Goal: Download file/media

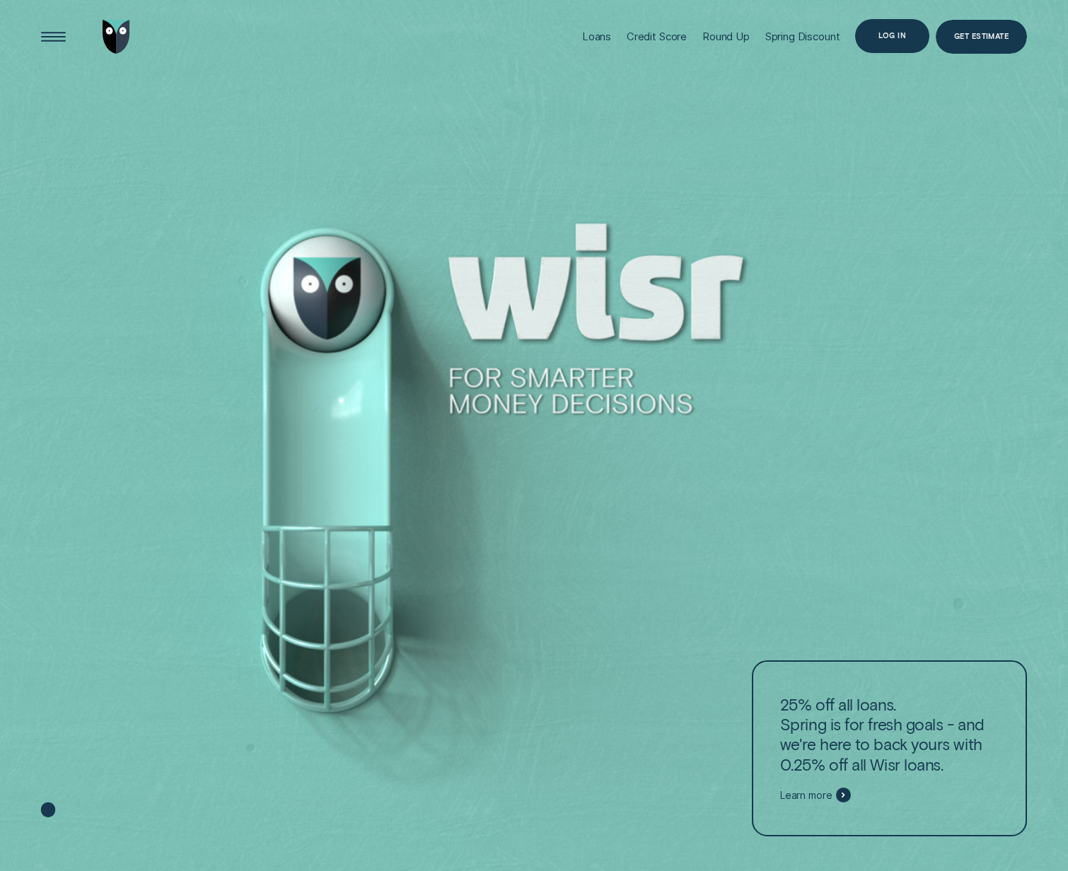
click at [892, 33] on div "Log in" at bounding box center [892, 36] width 28 height 6
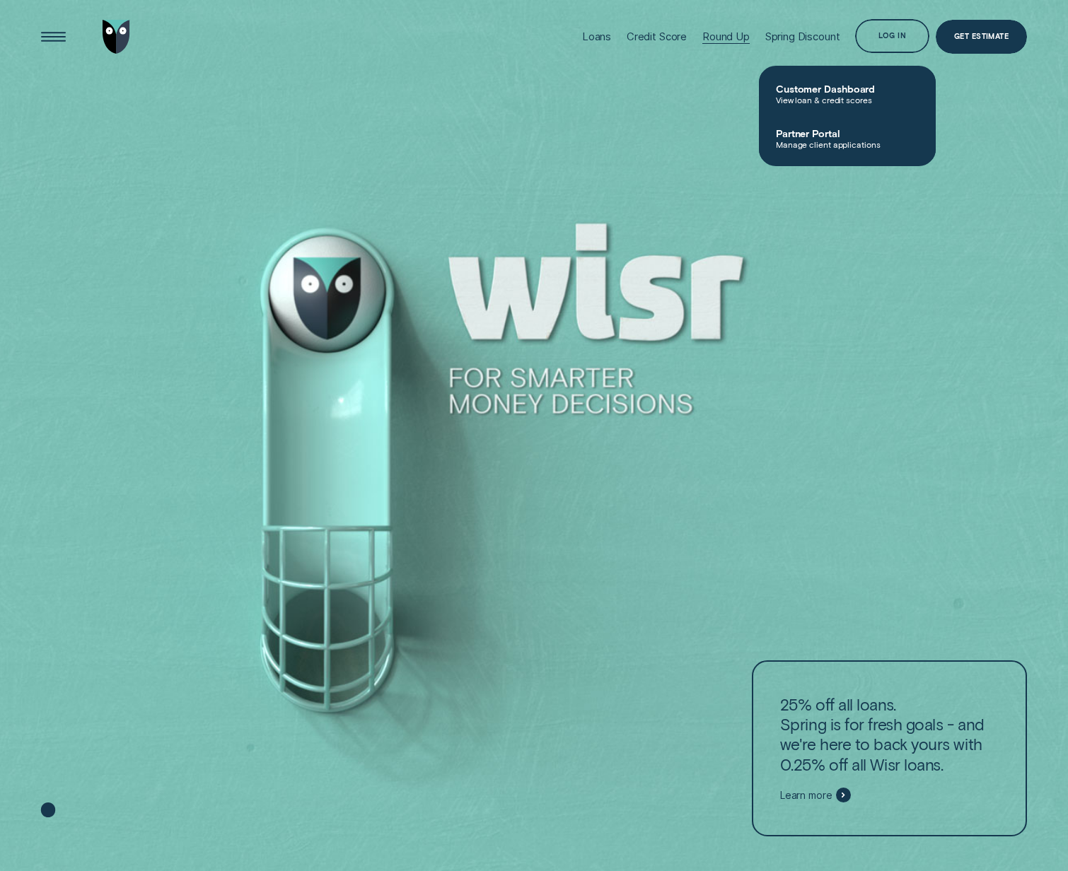
click at [736, 40] on div "Round Up" at bounding box center [725, 36] width 47 height 13
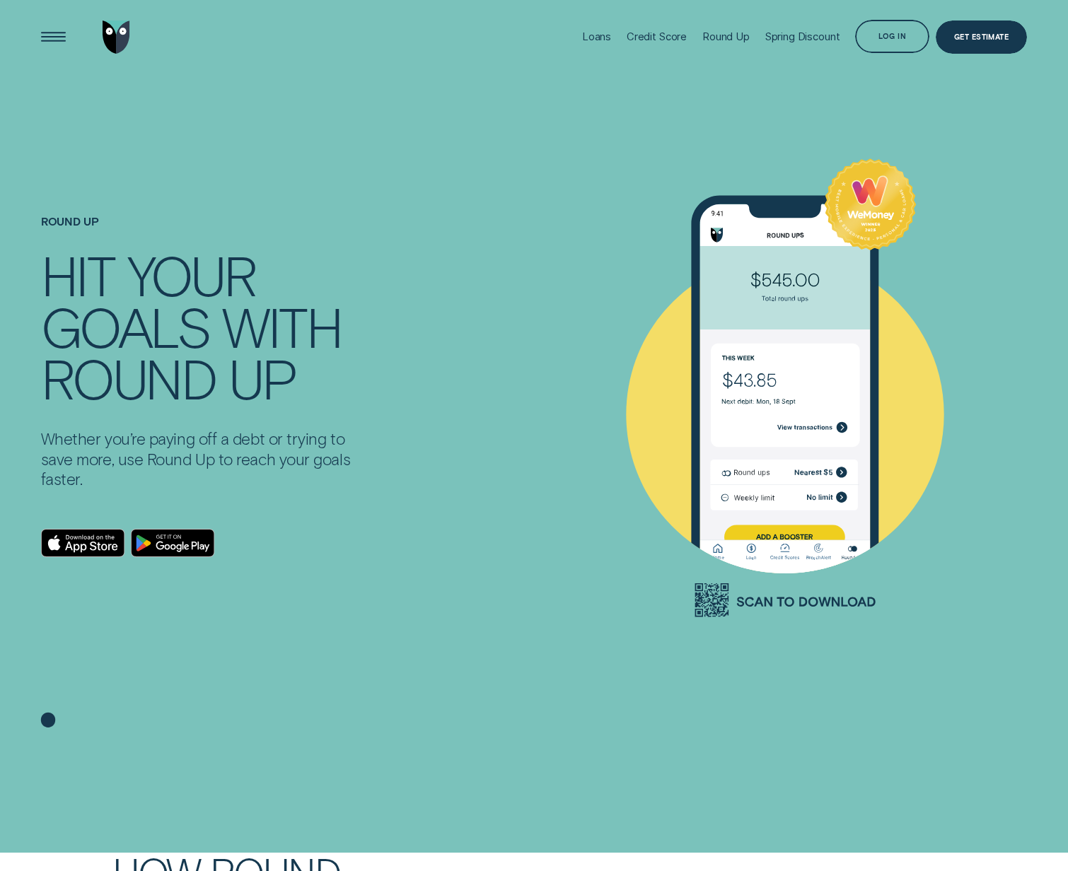
click at [156, 495] on div "Round Up HIT YOUR GOALS WITH ROUND UP Whether you’re paying off a debt or tryin…" at bounding box center [201, 386] width 321 height 624
click at [182, 544] on icon "Android App on Google Play" at bounding box center [183, 547] width 54 height 11
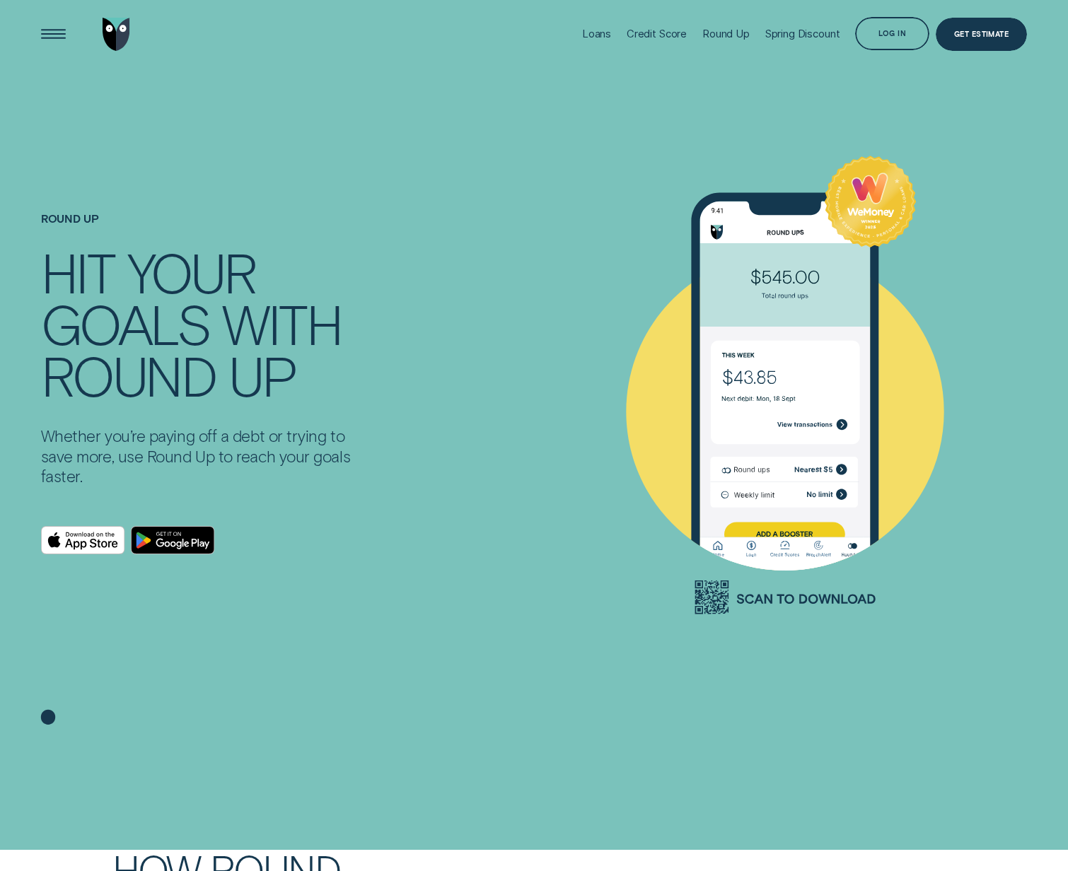
scroll to position [4, 0]
click at [91, 543] on icon "Download on the App Store" at bounding box center [83, 539] width 83 height 27
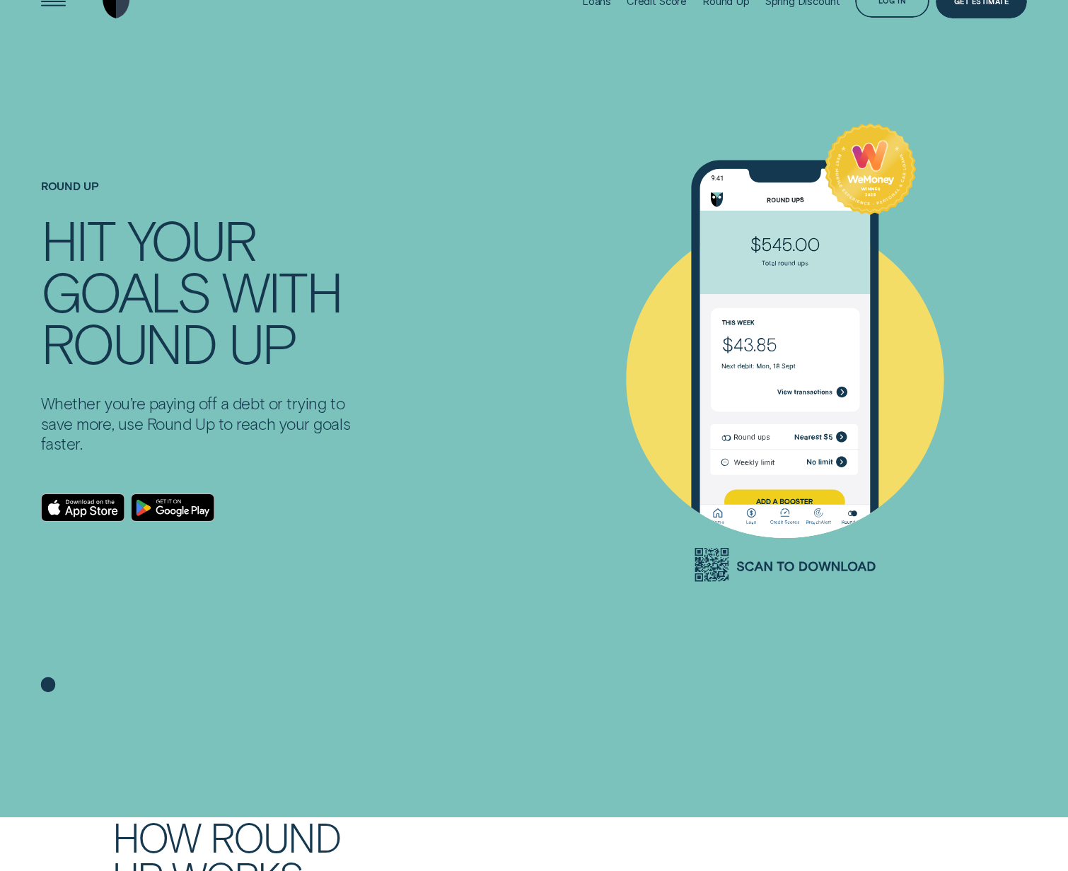
scroll to position [0, 0]
